Goal: Task Accomplishment & Management: Manage account settings

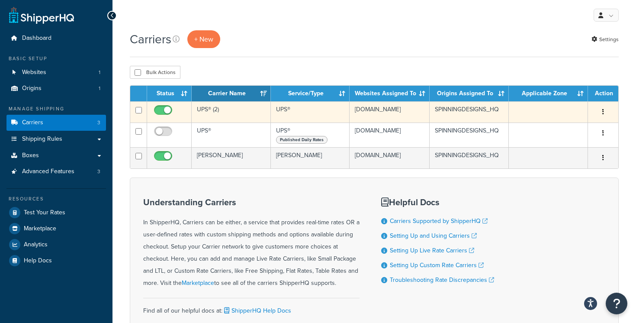
click at [253, 114] on td "UPS® (2)" at bounding box center [231, 111] width 79 height 21
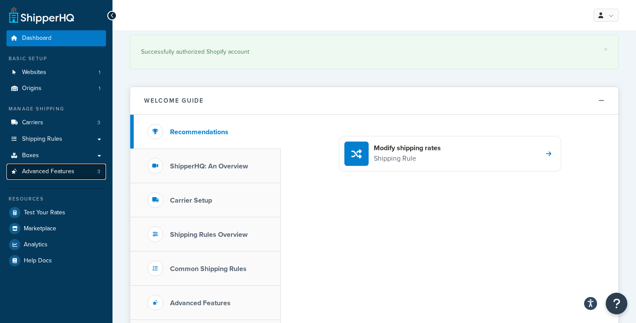
click at [80, 174] on link "Advanced Features 3" at bounding box center [55, 171] width 99 height 16
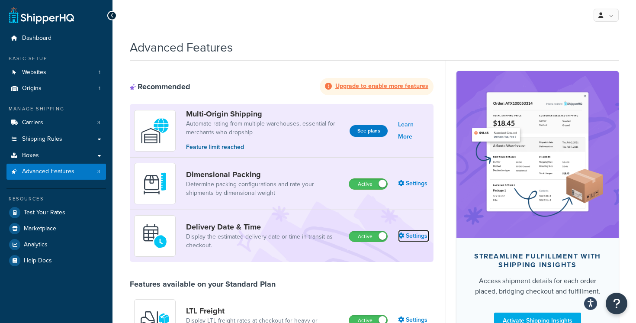
click at [411, 236] on link "Settings" at bounding box center [413, 236] width 31 height 12
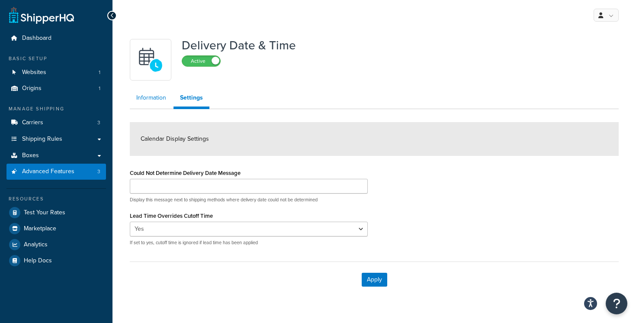
click at [145, 95] on link "Information" at bounding box center [151, 97] width 43 height 17
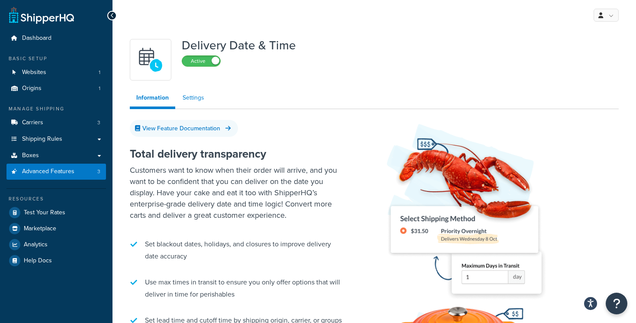
click at [186, 102] on link "Settings" at bounding box center [193, 97] width 35 height 17
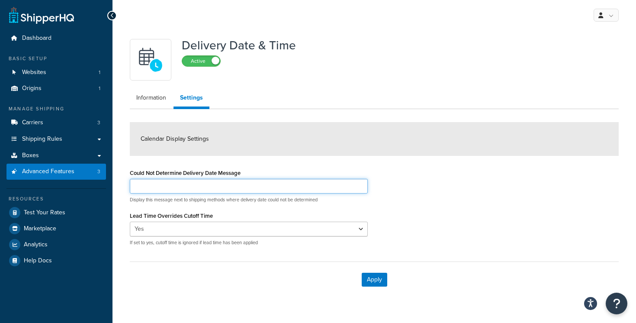
click at [214, 189] on input "Could Not Determine Delivery Date Message" at bounding box center [249, 186] width 238 height 15
type input "Delivery date TBD"
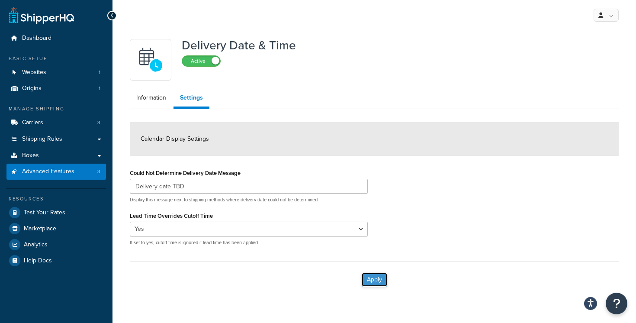
click at [375, 278] on button "Apply" at bounding box center [374, 279] width 26 height 14
click at [160, 96] on link "Information" at bounding box center [151, 97] width 43 height 17
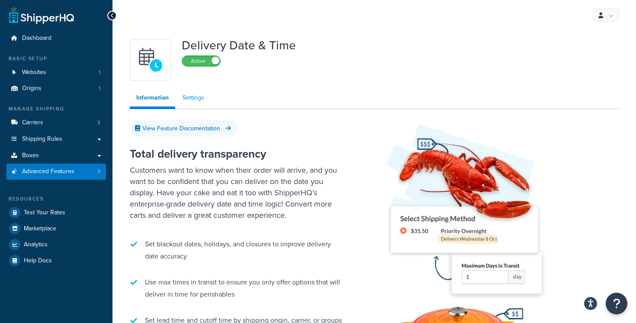
click at [194, 98] on link "Settings" at bounding box center [193, 97] width 35 height 17
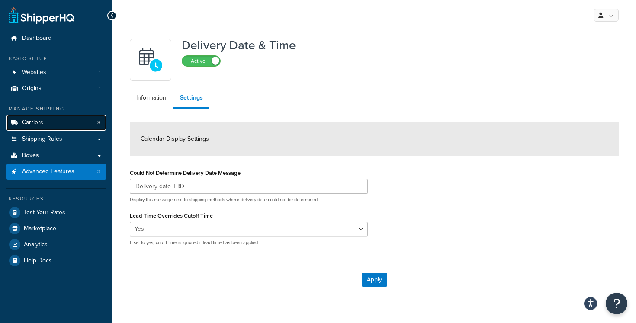
click at [70, 124] on link "Carriers 3" at bounding box center [55, 123] width 99 height 16
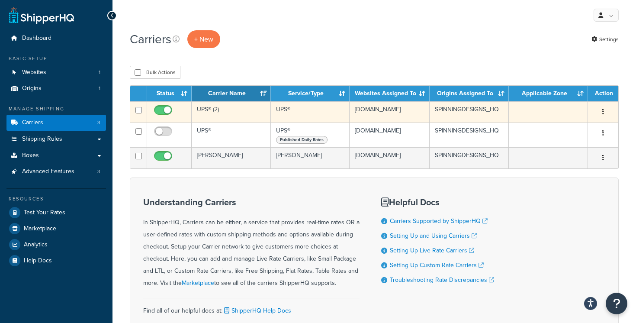
click at [302, 115] on td "UPS®" at bounding box center [310, 111] width 79 height 21
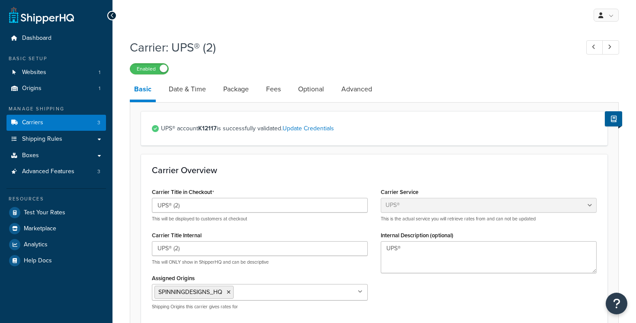
select select "ups"
click at [197, 95] on link "Date & Time" at bounding box center [187, 89] width 46 height 21
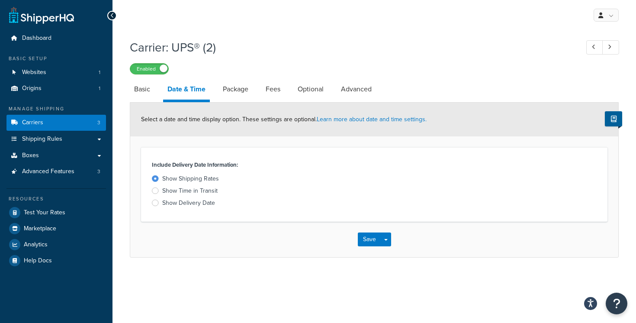
click at [213, 190] on div "Show Time in Transit" at bounding box center [189, 190] width 55 height 9
click at [0, 0] on input "Show Time in Transit" at bounding box center [0, 0] width 0 height 0
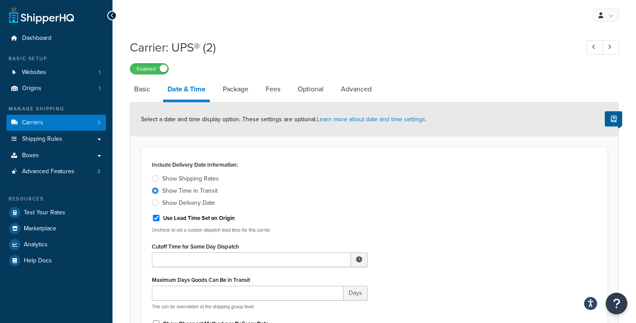
click at [213, 190] on div "Show Time in Transit" at bounding box center [189, 190] width 55 height 9
click at [0, 0] on input "Show Time in Transit" at bounding box center [0, 0] width 0 height 0
click at [213, 179] on div "Show Shipping Rates" at bounding box center [190, 178] width 57 height 9
click at [0, 0] on input "Show Shipping Rates" at bounding box center [0, 0] width 0 height 0
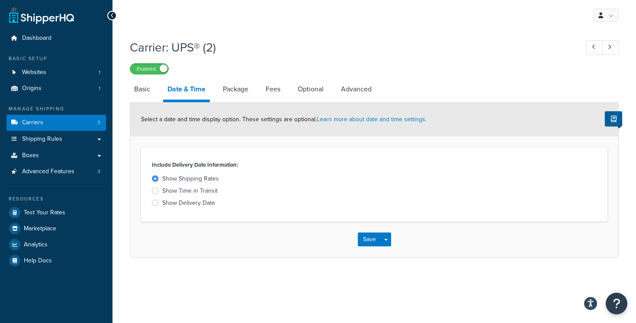
click at [212, 192] on div "Show Time in Transit" at bounding box center [189, 190] width 55 height 9
click at [0, 0] on input "Show Time in Transit" at bounding box center [0, 0] width 0 height 0
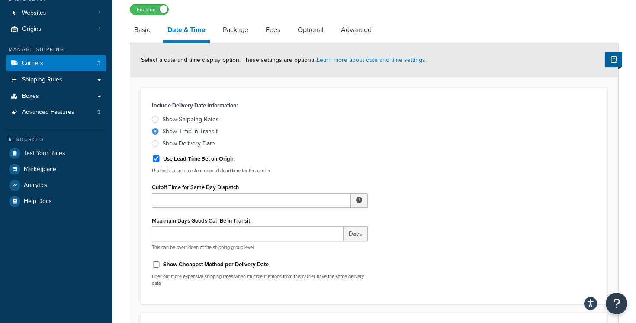
scroll to position [104, 0]
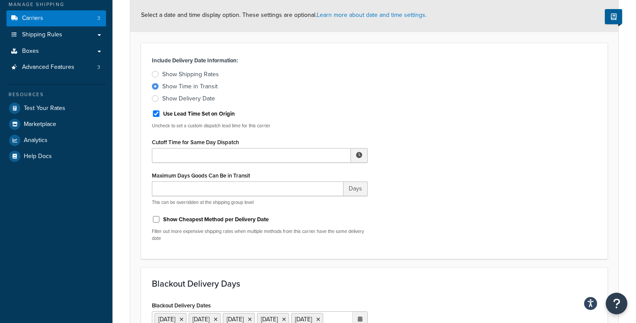
click at [205, 99] on div "Show Delivery Date" at bounding box center [188, 98] width 53 height 9
click at [0, 0] on input "Show Delivery Date" at bounding box center [0, 0] width 0 height 0
click at [205, 86] on div "Show Time in Transit" at bounding box center [189, 86] width 55 height 9
click at [0, 0] on input "Show Time in Transit" at bounding box center [0, 0] width 0 height 0
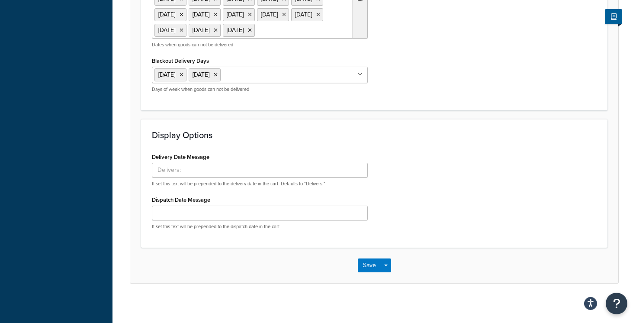
scroll to position [444, 0]
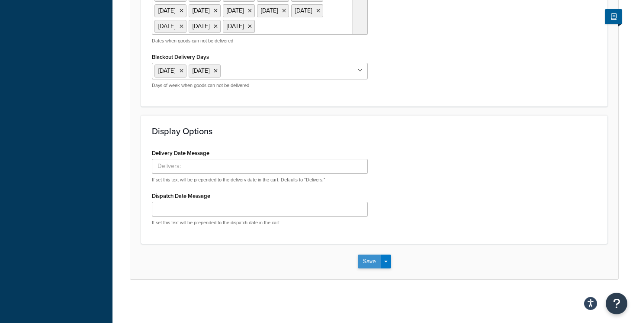
click at [363, 265] on button "Save" at bounding box center [369, 261] width 23 height 14
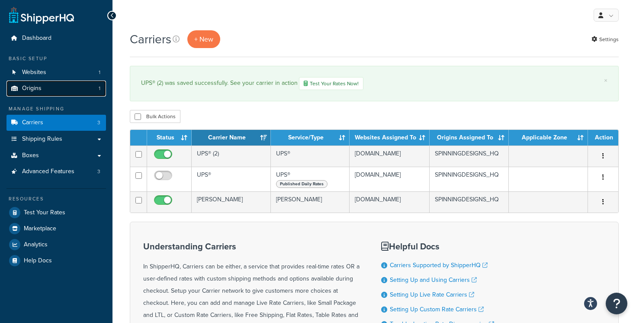
click at [58, 90] on link "Origins 1" at bounding box center [55, 88] width 99 height 16
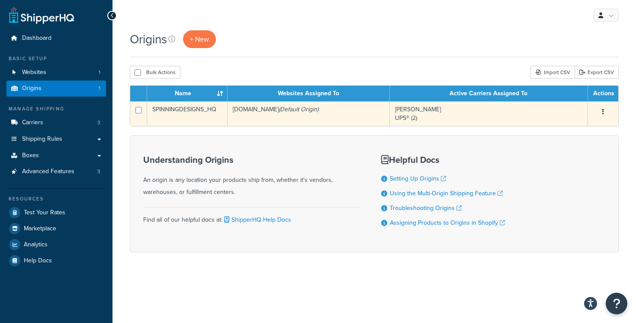
click at [296, 113] on td "spinningdesigns.myshopify.com (Default Origin)" at bounding box center [308, 113] width 162 height 25
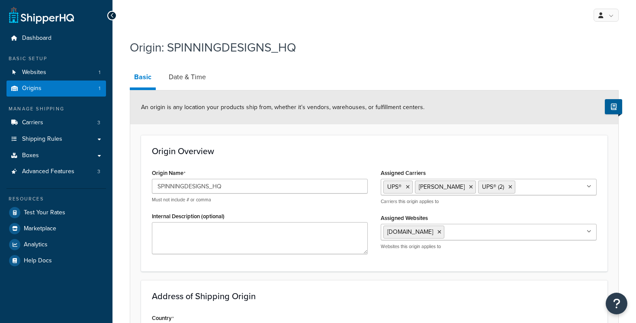
select select "30"
click at [201, 77] on link "Date & Time" at bounding box center [187, 77] width 46 height 21
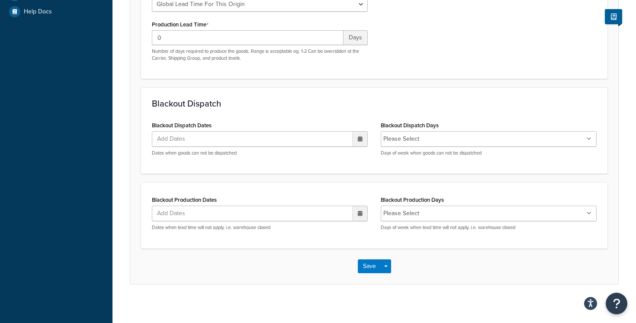
scroll to position [253, 0]
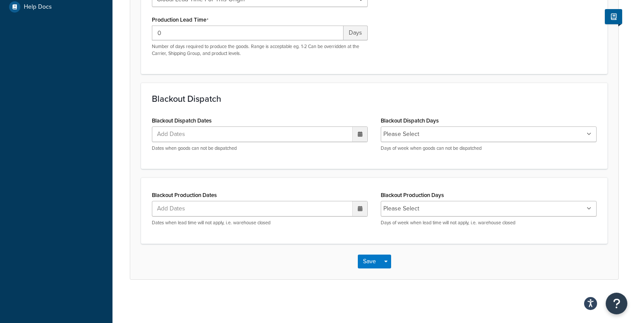
click at [394, 202] on li "Please Select" at bounding box center [401, 208] width 36 height 12
click at [402, 206] on li "Please Select" at bounding box center [401, 208] width 36 height 12
click at [589, 206] on icon at bounding box center [588, 208] width 5 height 5
click at [476, 185] on div "Blackout Production Dates Add Dates ‹ August 2025 › Su Mo Tu We Th Fr Sa 27 28 …" at bounding box center [374, 210] width 466 height 66
click at [345, 169] on form "Specify the criteria around dispatch date and times for this origin. Only use t…" at bounding box center [374, 58] width 488 height 442
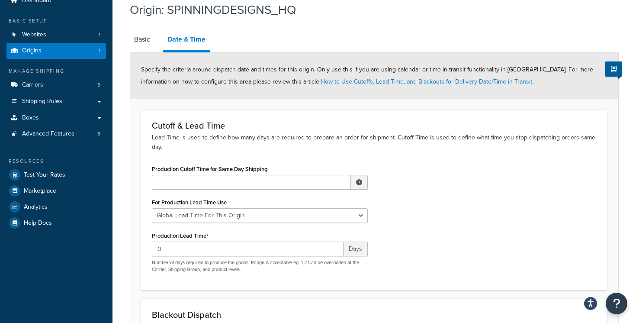
scroll to position [37, 0]
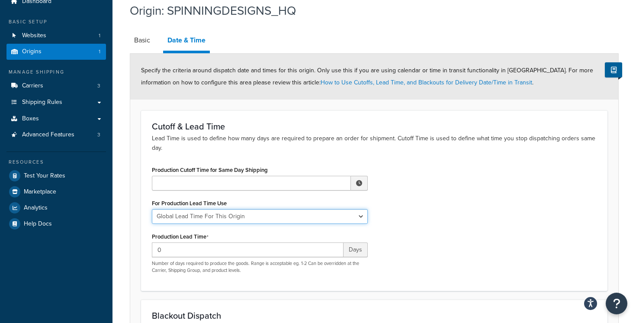
click at [311, 217] on select "Global Lead Time For This Origin Lead Time For Per Shipping Method Type" at bounding box center [260, 216] width 216 height 15
click at [303, 199] on div "For Production Lead Time Use Global Lead Time For This Origin Lead Time For Per…" at bounding box center [260, 210] width 216 height 27
click at [297, 214] on select "Global Lead Time For This Origin Lead Time For Per Shipping Method Type" at bounding box center [260, 216] width 216 height 15
click at [294, 202] on div "For Production Lead Time Use Global Lead Time For This Origin Lead Time For Per…" at bounding box center [260, 210] width 216 height 27
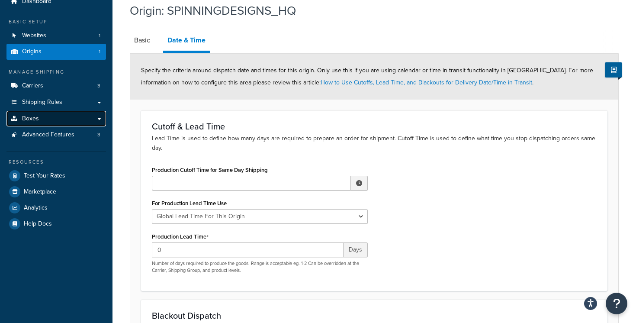
click at [101, 120] on link "Boxes" at bounding box center [55, 119] width 99 height 16
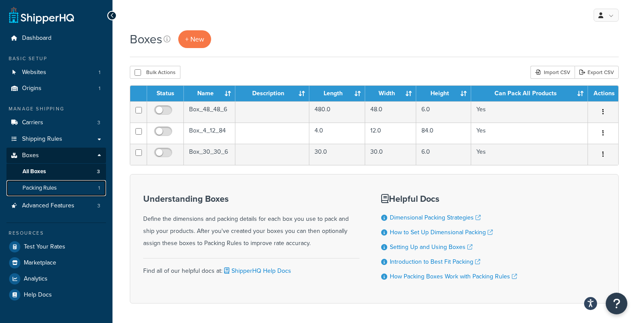
click at [78, 182] on link "Packing Rules 1" at bounding box center [55, 188] width 99 height 16
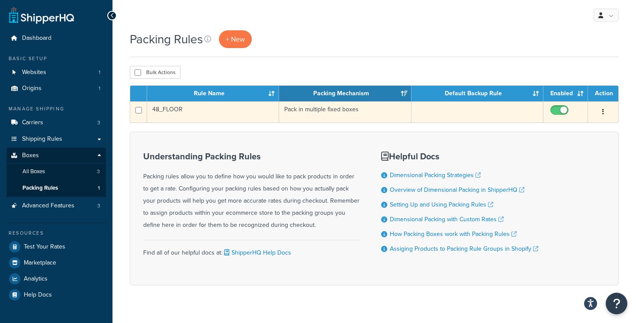
click at [240, 112] on td "48_FLOOR" at bounding box center [213, 111] width 132 height 21
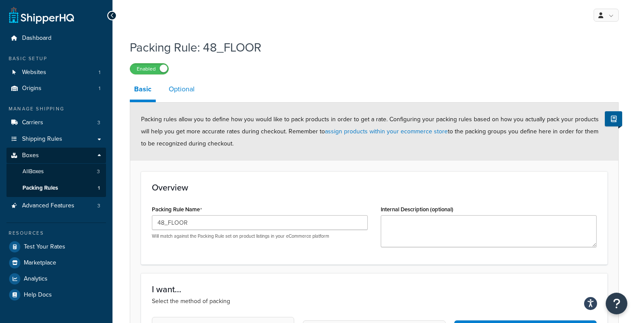
click at [180, 91] on link "Optional" at bounding box center [181, 89] width 35 height 21
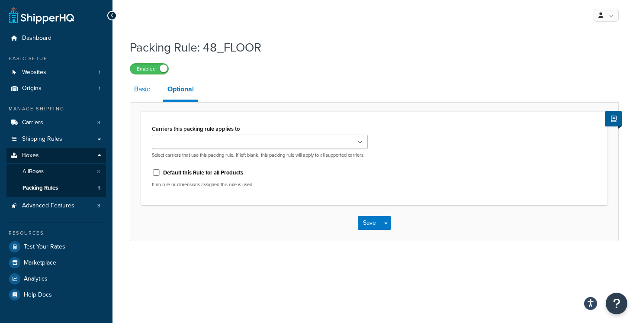
click at [152, 89] on link "Basic" at bounding box center [142, 89] width 25 height 21
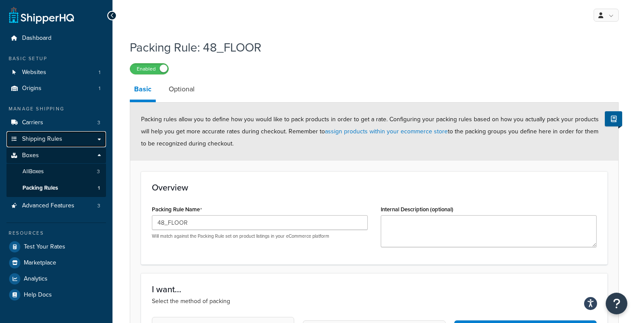
click at [97, 137] on link "Shipping Rules" at bounding box center [55, 139] width 99 height 16
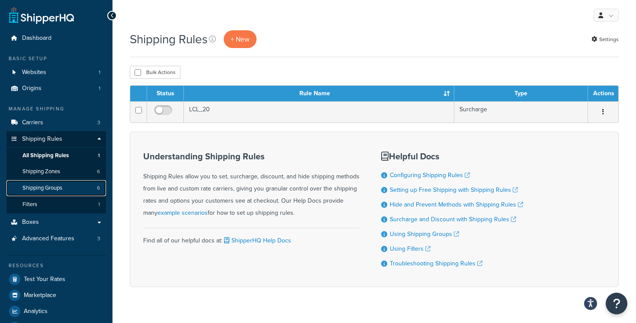
click at [78, 182] on link "Shipping Groups 6" at bounding box center [55, 188] width 99 height 16
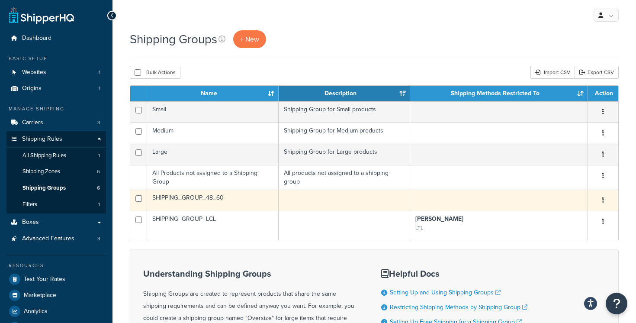
click at [242, 194] on td "SHIPPING_GROUP_48_60" at bounding box center [212, 199] width 131 height 21
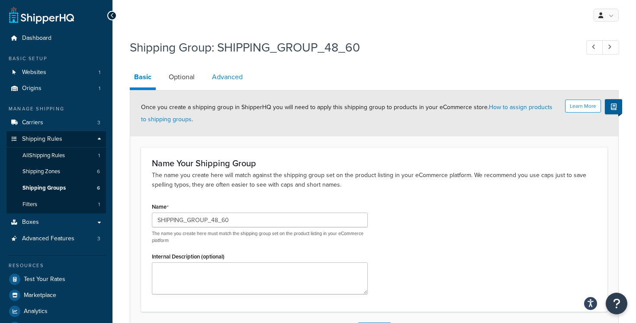
click at [228, 77] on link "Advanced" at bounding box center [227, 77] width 39 height 21
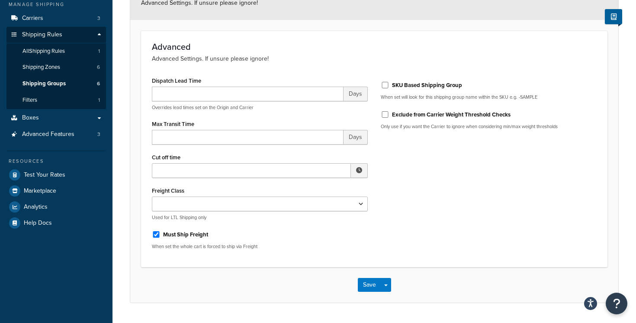
scroll to position [106, 0]
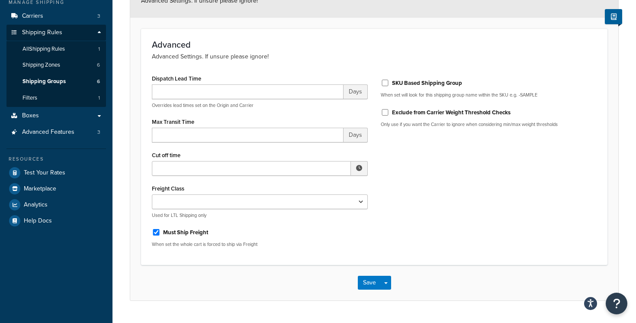
click at [359, 92] on span "Days" at bounding box center [355, 91] width 24 height 15
click at [310, 94] on input "Dispatch Lead Time" at bounding box center [248, 91] width 192 height 15
type input "3"
click at [368, 282] on button "Save" at bounding box center [369, 282] width 23 height 14
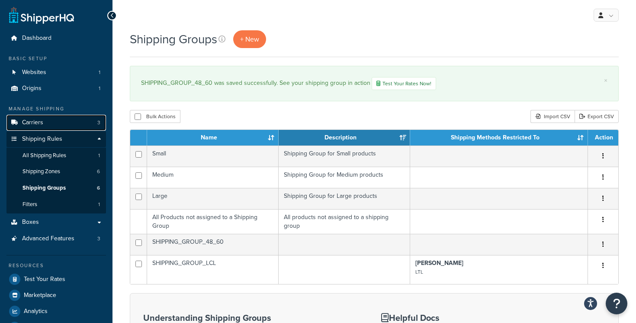
click at [66, 123] on link "Carriers 3" at bounding box center [55, 123] width 99 height 16
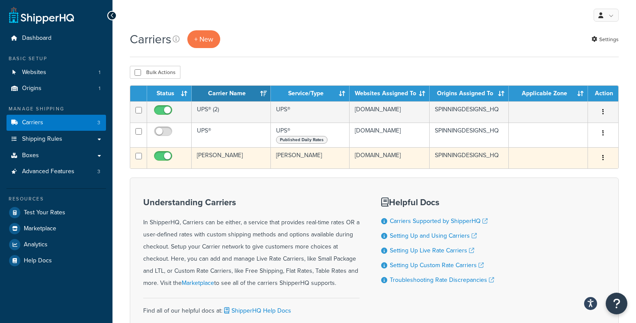
click at [220, 164] on td "[PERSON_NAME]" at bounding box center [231, 157] width 79 height 21
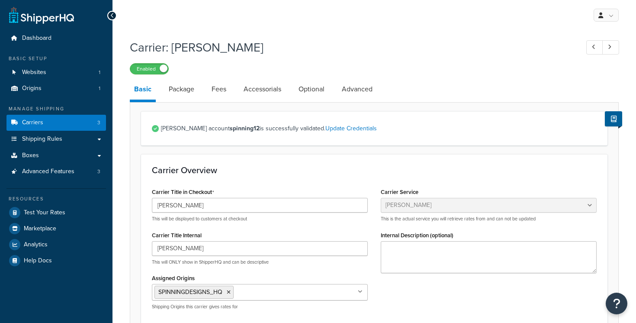
select select "estesFreight"
click at [187, 94] on link "Package" at bounding box center [181, 89] width 34 height 21
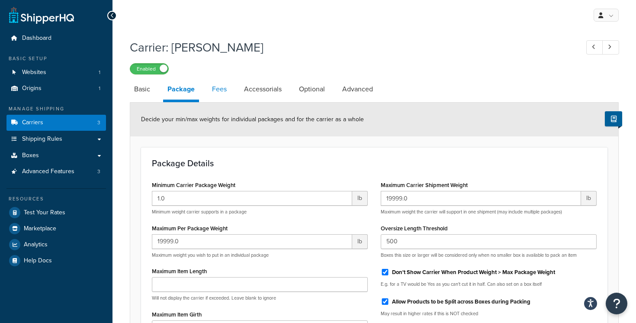
click at [217, 93] on link "Fees" at bounding box center [219, 89] width 23 height 21
select select "AFTER"
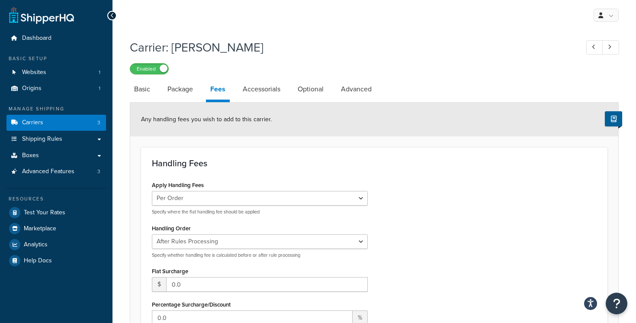
click at [329, 86] on li "Optional" at bounding box center [314, 89] width 43 height 21
click at [305, 90] on link "Optional" at bounding box center [310, 89] width 35 height 21
select select "55"
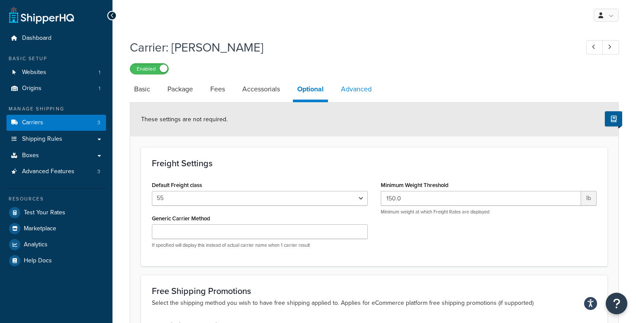
click at [353, 92] on link "Advanced" at bounding box center [355, 89] width 39 height 21
select select "false"
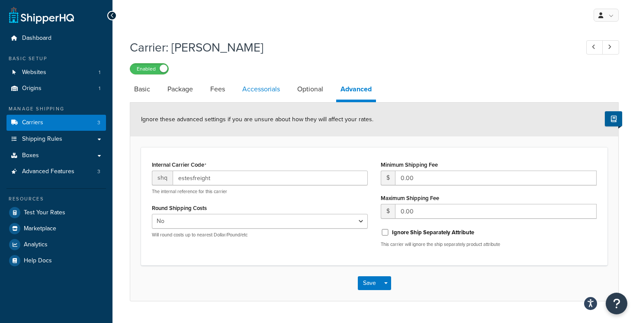
click at [265, 89] on link "Accessorials" at bounding box center [261, 89] width 46 height 21
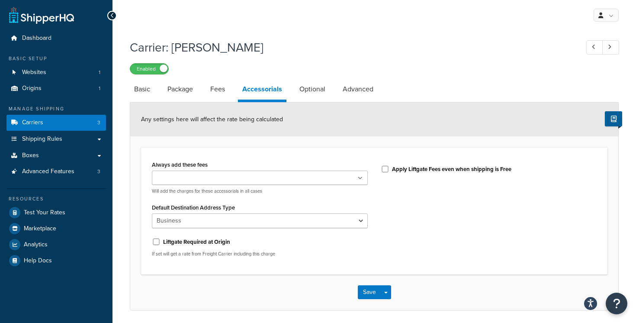
click at [217, 175] on input "Always add these fees" at bounding box center [192, 178] width 77 height 10
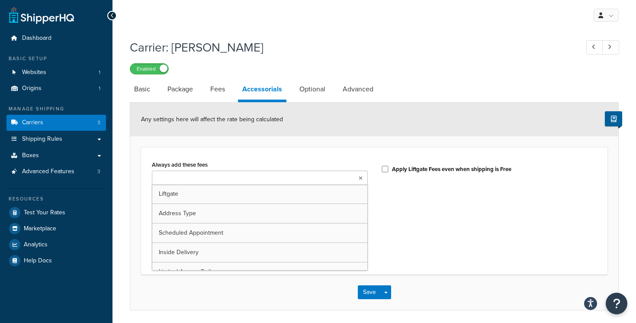
click at [240, 150] on div "Always add these fees Liftgate Address Type Scheduled Appointment Inside Delive…" at bounding box center [374, 210] width 466 height 127
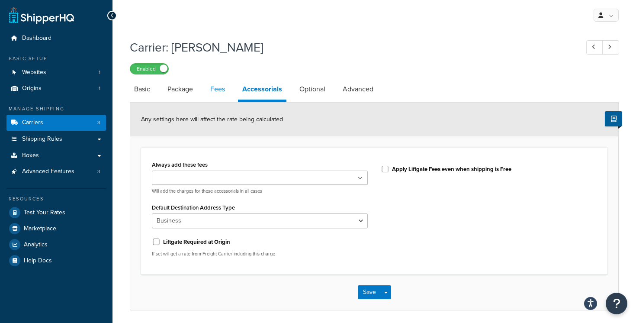
click at [219, 89] on link "Fees" at bounding box center [217, 89] width 23 height 21
select select "AFTER"
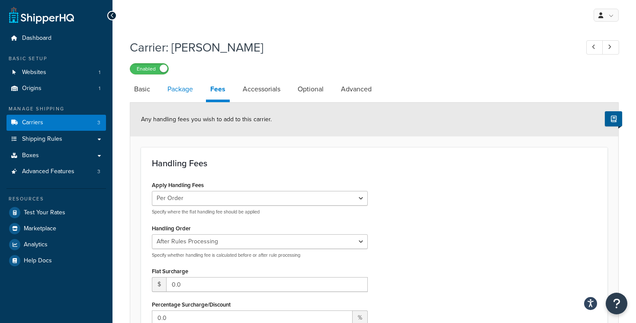
click at [189, 95] on link "Package" at bounding box center [180, 89] width 34 height 21
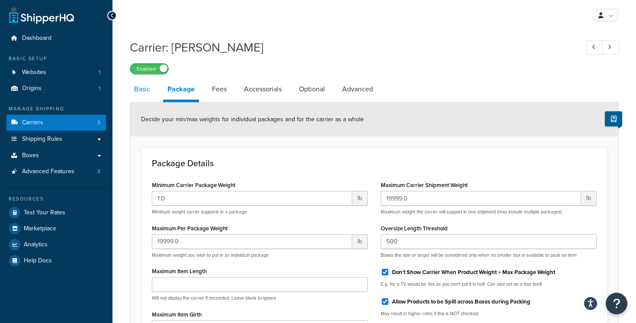
click at [146, 88] on link "Basic" at bounding box center [142, 89] width 25 height 21
select select "estesFreight"
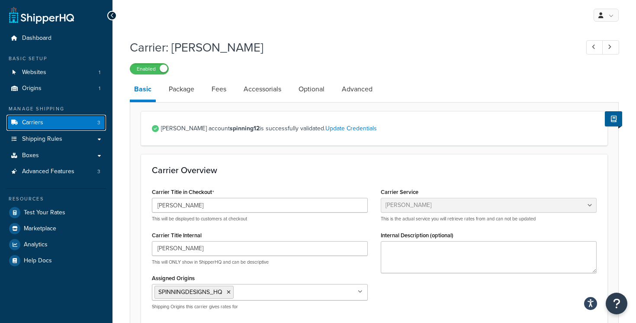
click at [88, 127] on link "Carriers 3" at bounding box center [55, 123] width 99 height 16
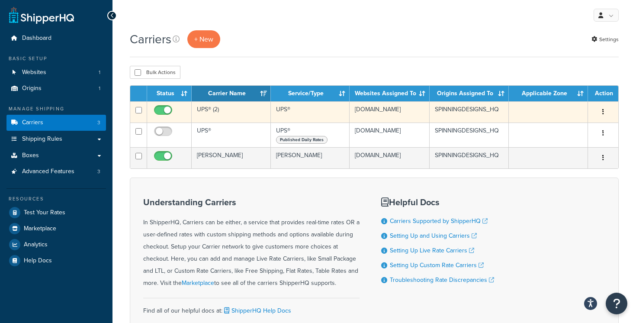
click at [254, 117] on td "UPS® (2)" at bounding box center [231, 111] width 79 height 21
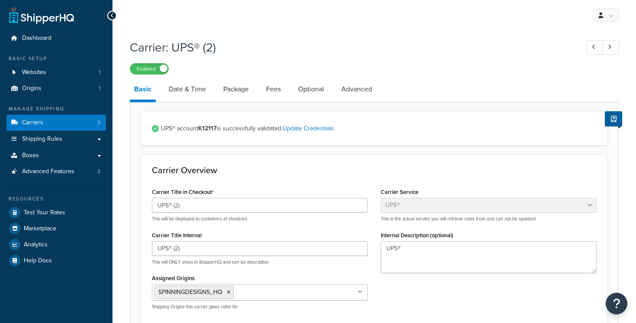
select select "ups"
click at [195, 91] on link "Date & Time" at bounding box center [187, 89] width 46 height 21
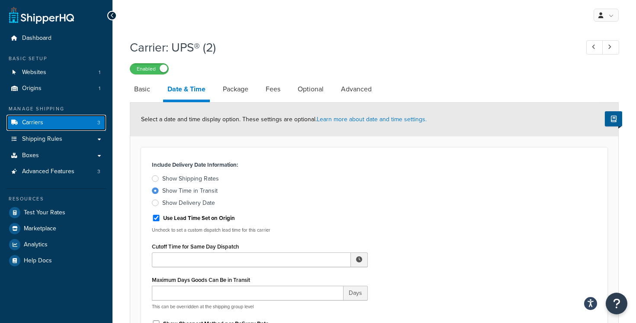
click at [74, 123] on link "Carriers 3" at bounding box center [55, 123] width 99 height 16
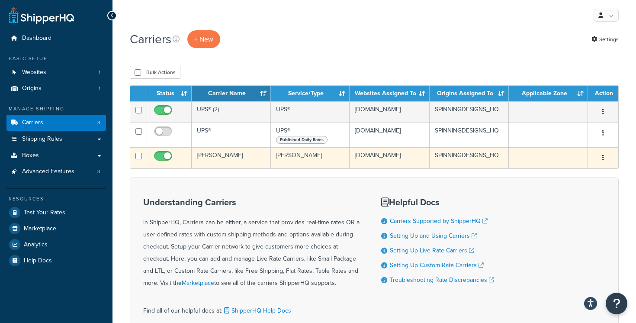
click at [237, 163] on td "[PERSON_NAME]" at bounding box center [231, 157] width 79 height 21
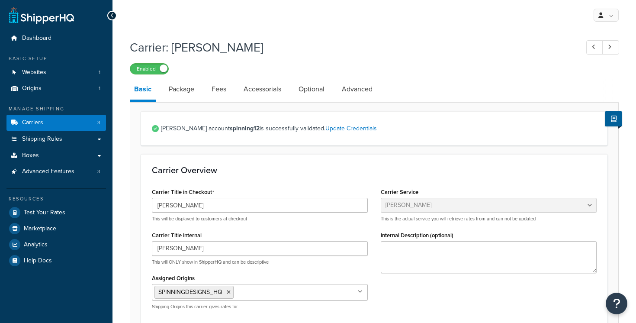
select select "estesFreight"
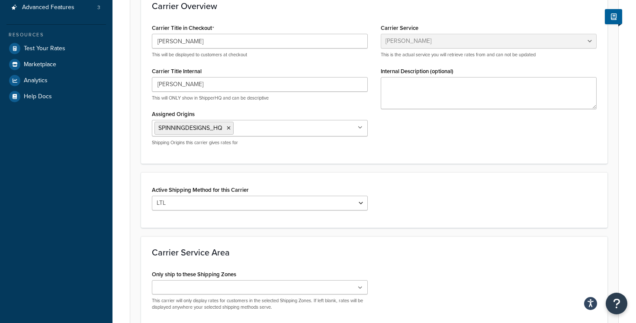
scroll to position [172, 0]
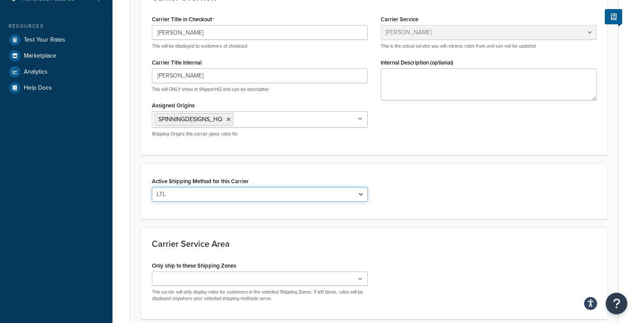
click at [230, 192] on select "LTL" at bounding box center [260, 194] width 216 height 15
click at [222, 214] on div "Active Shipping Method for this Carrier LTL" at bounding box center [374, 190] width 466 height 55
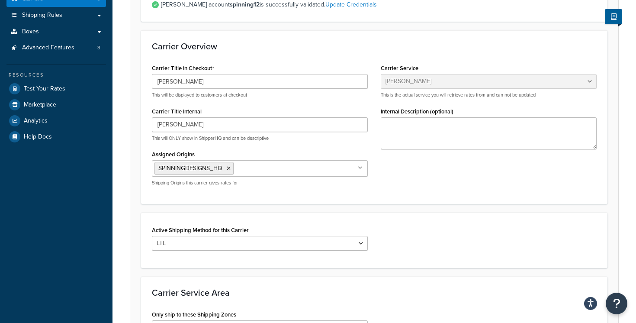
scroll to position [0, 0]
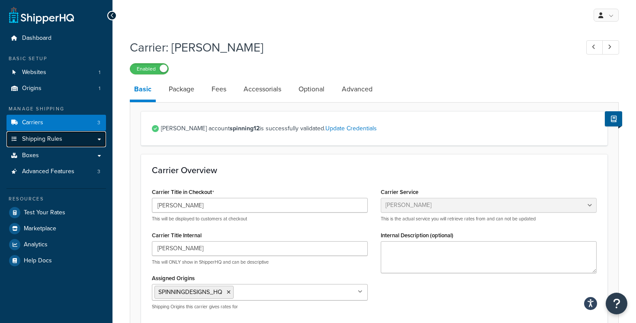
click at [101, 140] on link "Shipping Rules" at bounding box center [55, 139] width 99 height 16
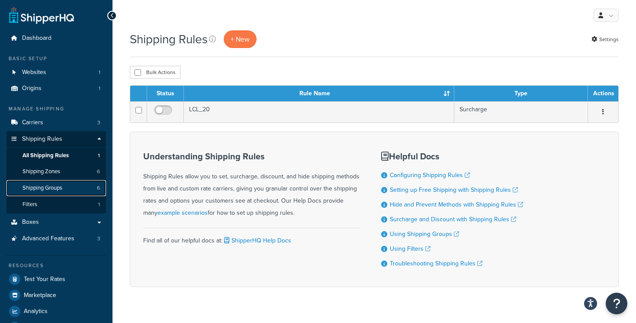
click at [81, 192] on link "Shipping Groups 6" at bounding box center [55, 188] width 99 height 16
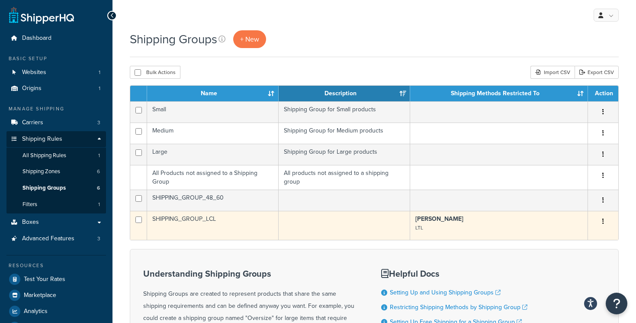
click at [221, 228] on td "SHIPPING_GROUP_LCL" at bounding box center [212, 225] width 131 height 29
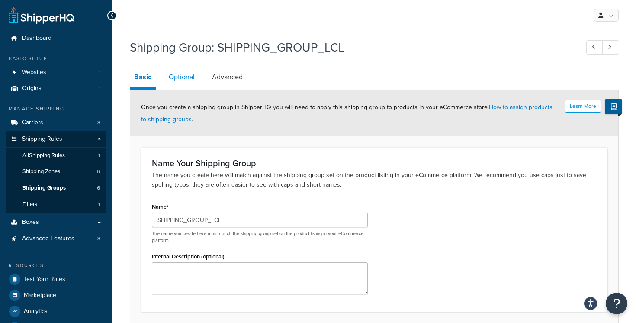
click at [186, 78] on link "Optional" at bounding box center [181, 77] width 35 height 21
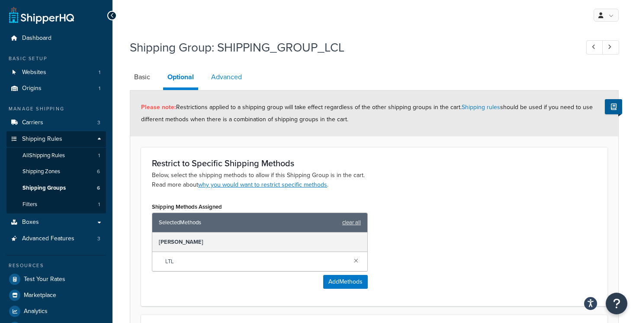
click at [217, 80] on link "Advanced" at bounding box center [226, 77] width 39 height 21
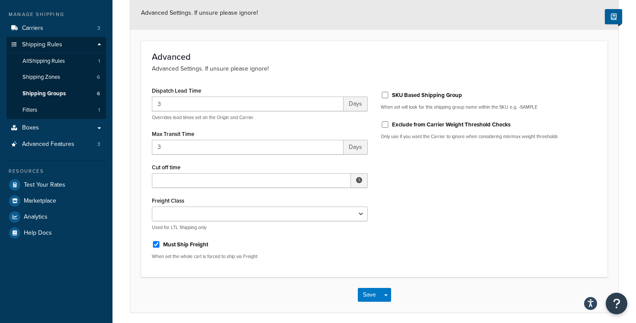
scroll to position [95, 0]
click at [362, 291] on button "Save" at bounding box center [369, 294] width 23 height 14
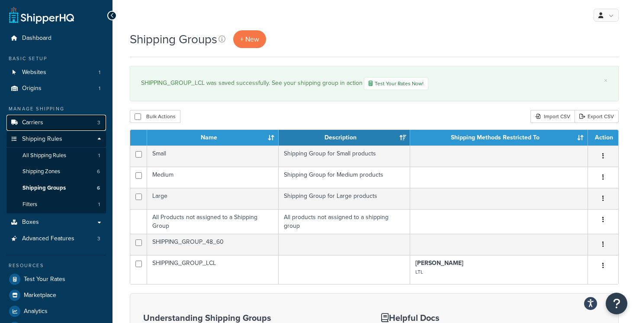
click at [70, 122] on link "Carriers 3" at bounding box center [55, 123] width 99 height 16
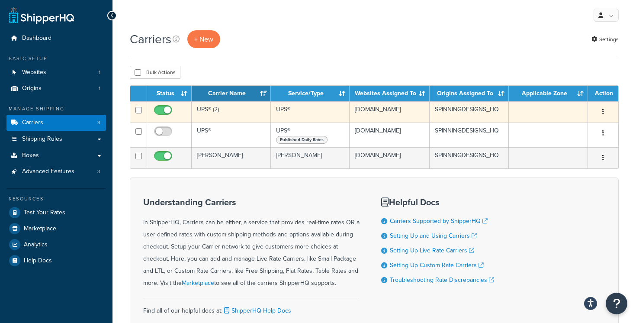
click at [234, 118] on td "UPS® (2)" at bounding box center [231, 111] width 79 height 21
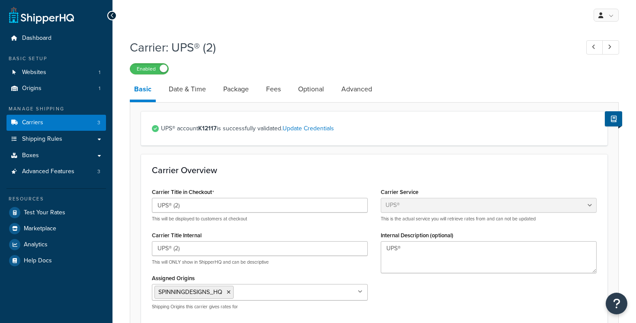
select select "ups"
click at [196, 97] on link "Date & Time" at bounding box center [187, 89] width 46 height 21
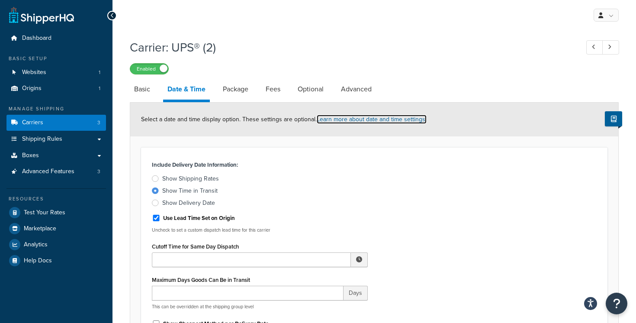
click at [357, 119] on link "Learn more about date and time settings." at bounding box center [371, 119] width 110 height 9
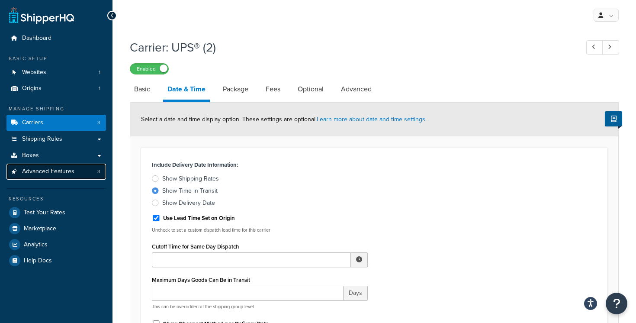
click at [77, 172] on link "Advanced Features 3" at bounding box center [55, 171] width 99 height 16
